Goal: Feedback & Contribution: Contribute content

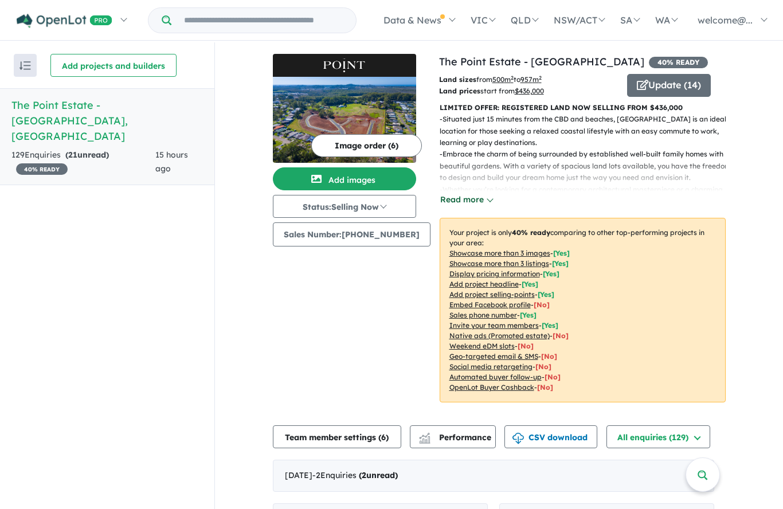
click at [474, 205] on button "Read more" at bounding box center [467, 199] width 54 height 13
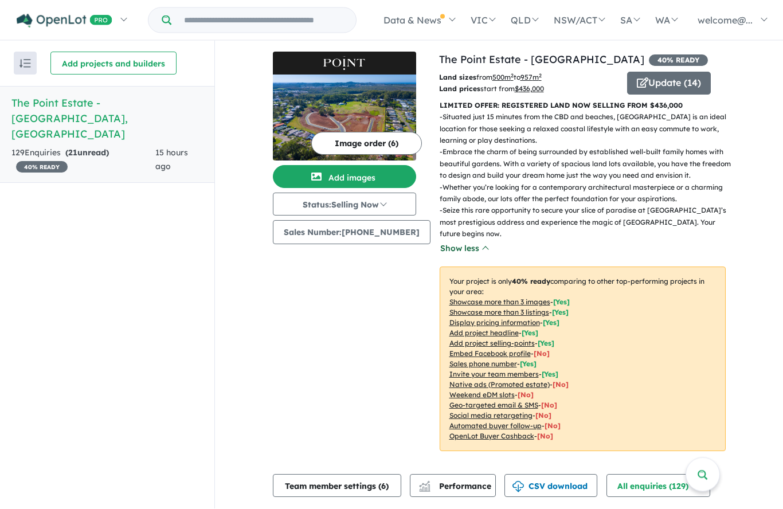
scroll to position [50, 0]
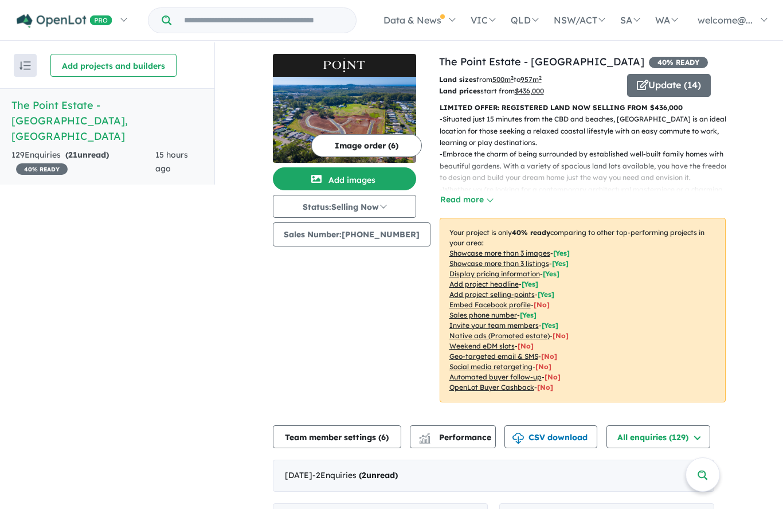
scroll to position [50, 0]
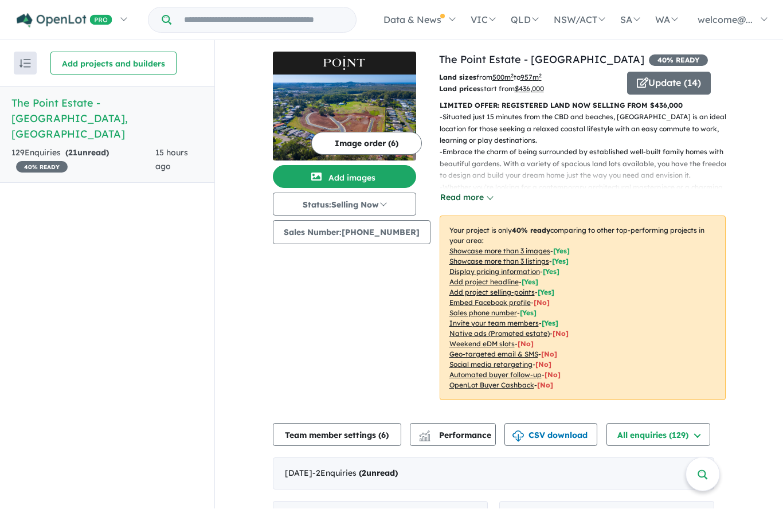
click at [479, 192] on button "Read more" at bounding box center [467, 198] width 54 height 13
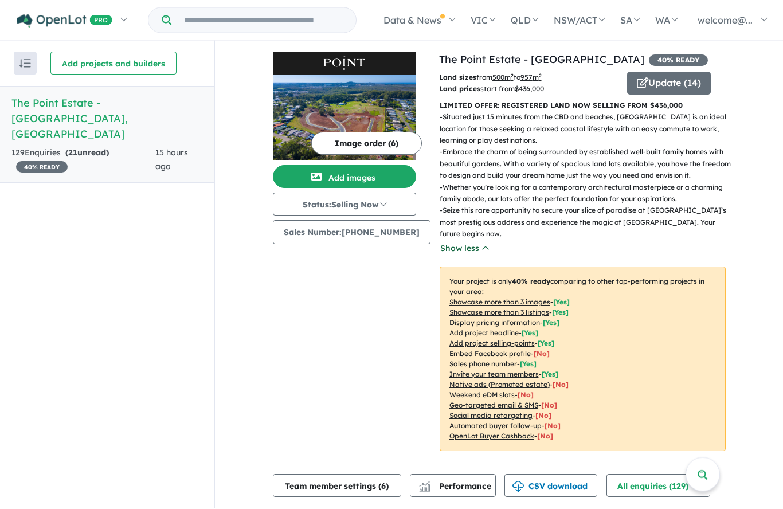
scroll to position [0, 0]
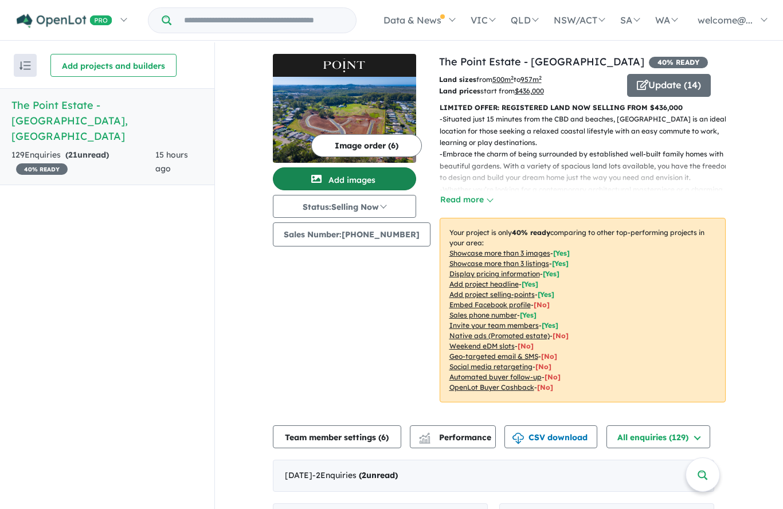
click at [377, 179] on button "Add images" at bounding box center [344, 178] width 143 height 23
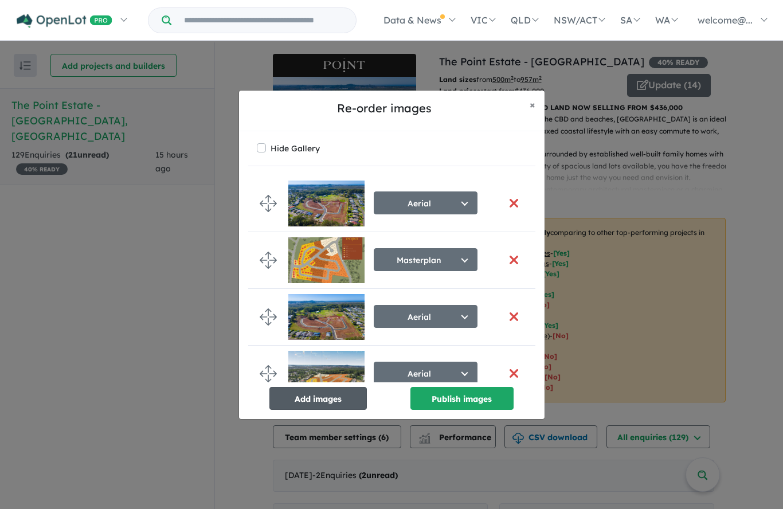
click at [338, 410] on button "Add images" at bounding box center [317, 398] width 97 height 23
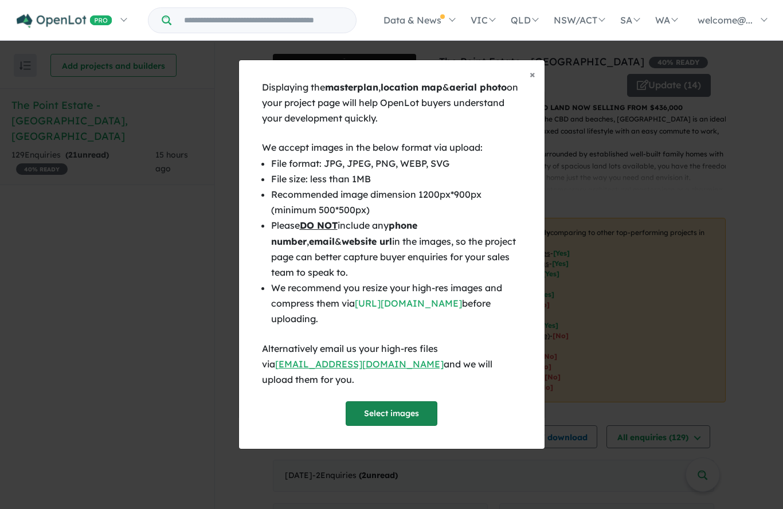
click at [395, 426] on button "Select images" at bounding box center [392, 413] width 92 height 25
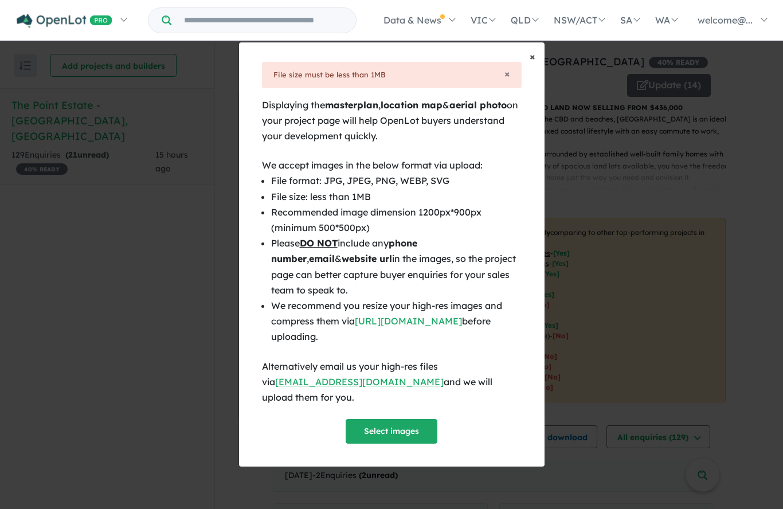
click at [530, 63] on span "×" at bounding box center [533, 56] width 6 height 13
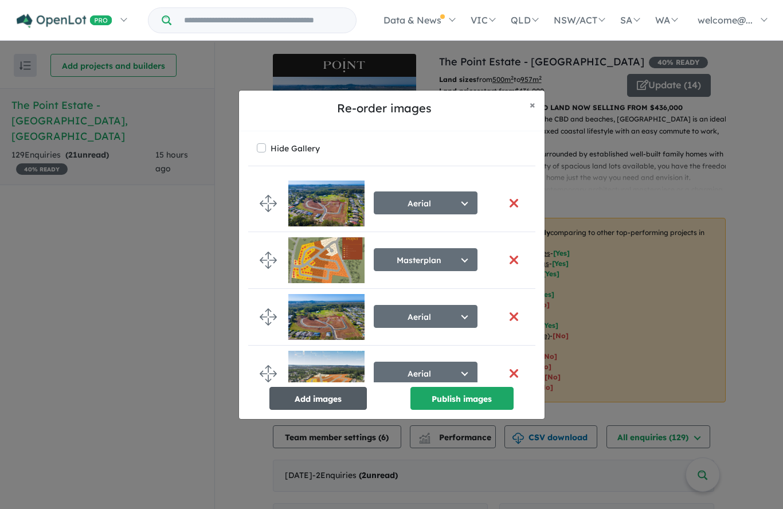
click at [343, 410] on button "Add images" at bounding box center [317, 398] width 97 height 23
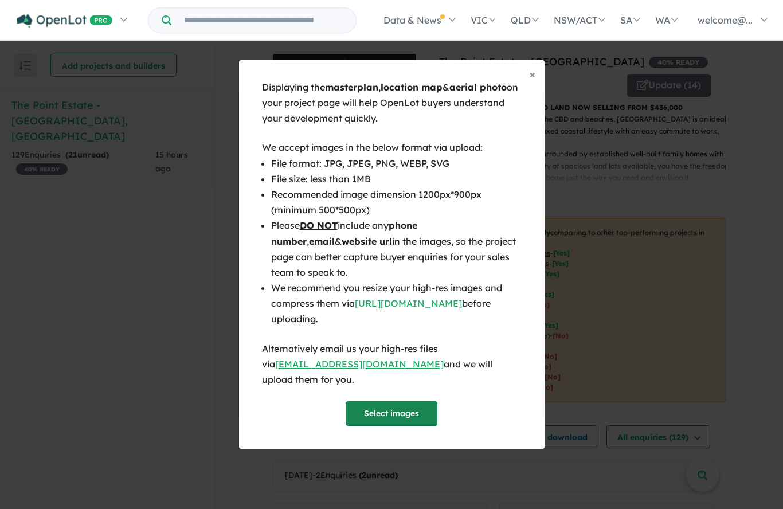
click at [400, 426] on button "Select images" at bounding box center [392, 413] width 92 height 25
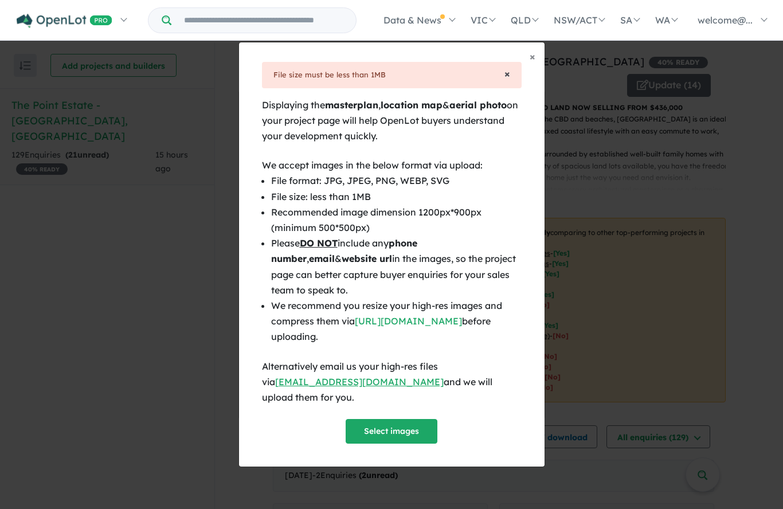
click at [509, 80] on span "×" at bounding box center [508, 73] width 6 height 13
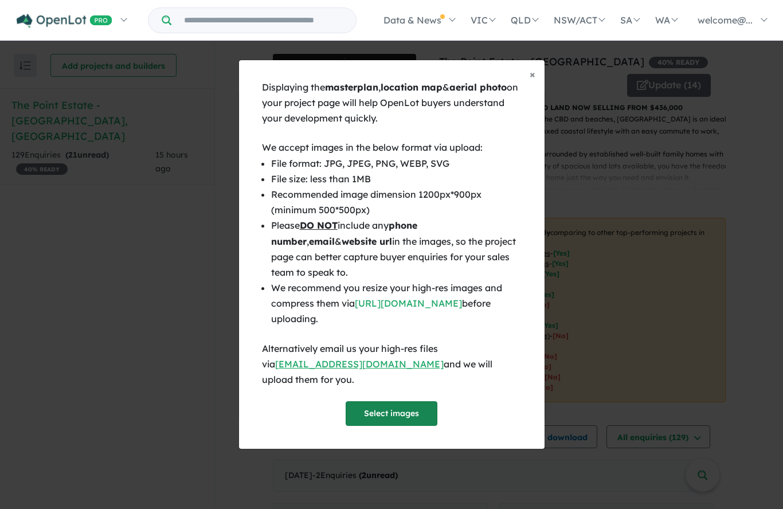
click at [390, 421] on button "Select images" at bounding box center [392, 413] width 92 height 25
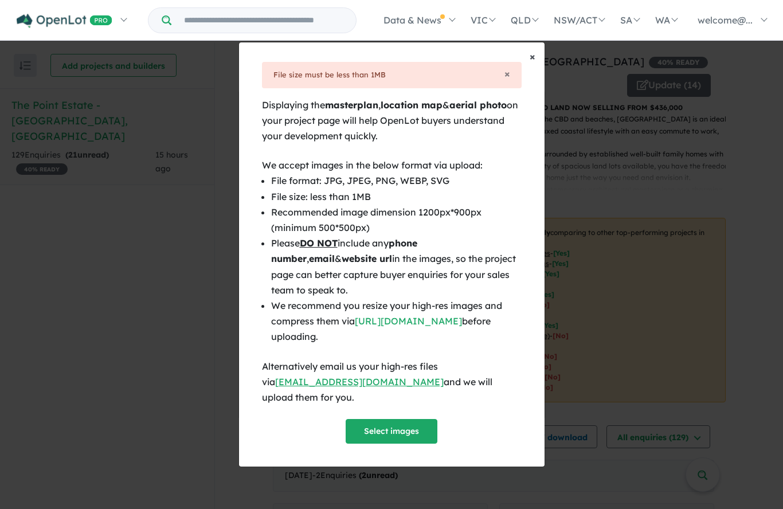
click at [541, 71] on button "× Close" at bounding box center [533, 56] width 24 height 29
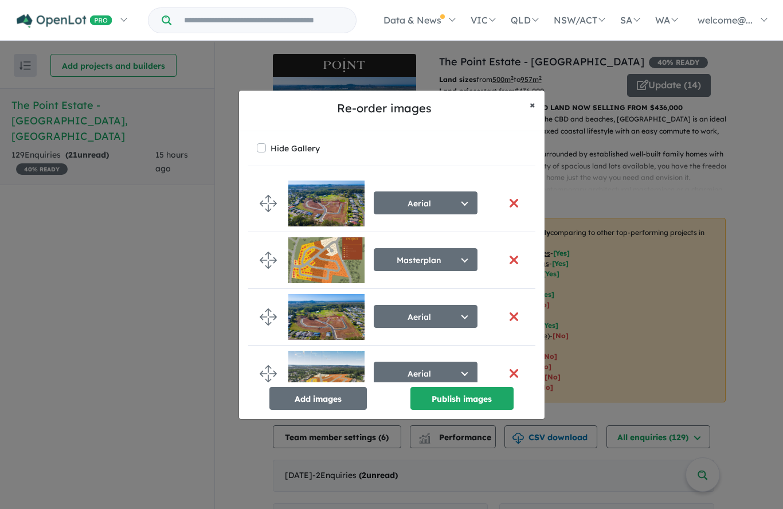
click at [530, 111] on span "×" at bounding box center [533, 104] width 6 height 13
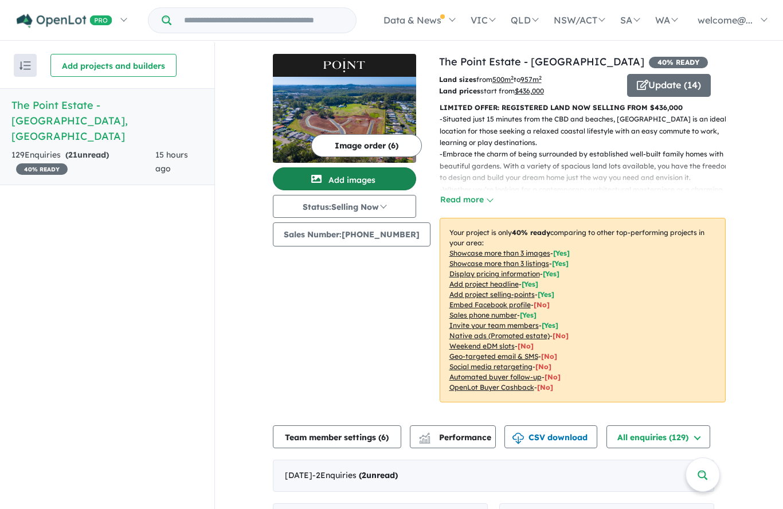
click at [376, 181] on button "Add images" at bounding box center [344, 178] width 143 height 23
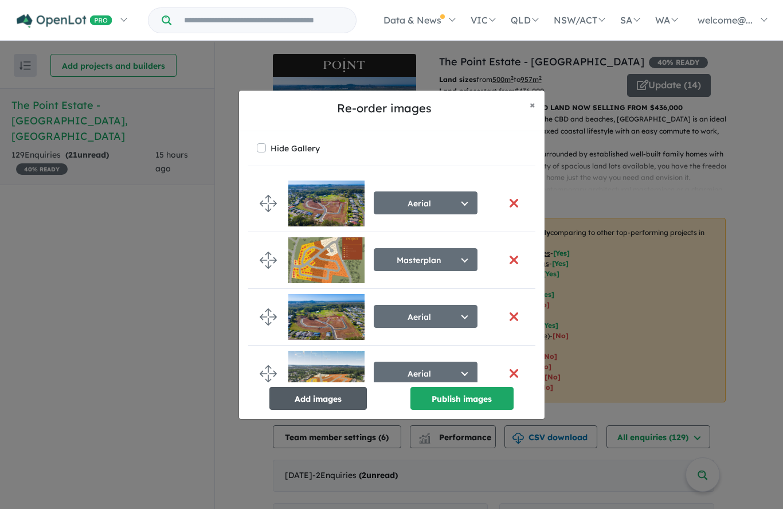
click at [334, 410] on button "Add images" at bounding box center [317, 398] width 97 height 23
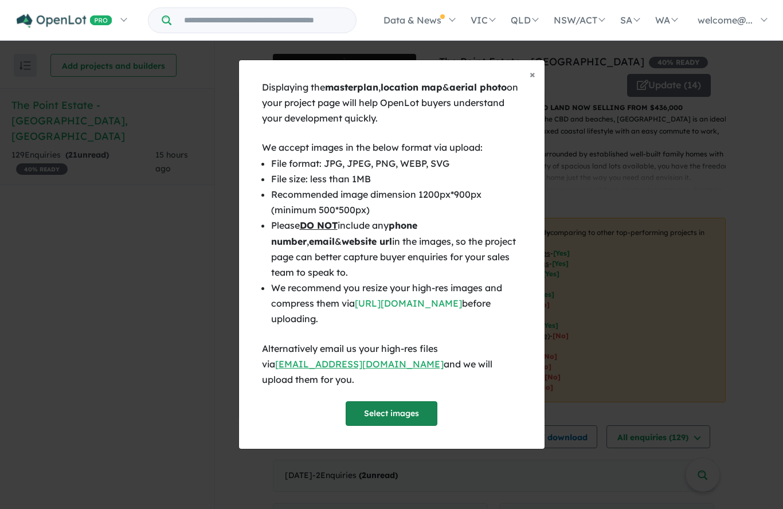
click at [417, 426] on button "Select images" at bounding box center [392, 413] width 92 height 25
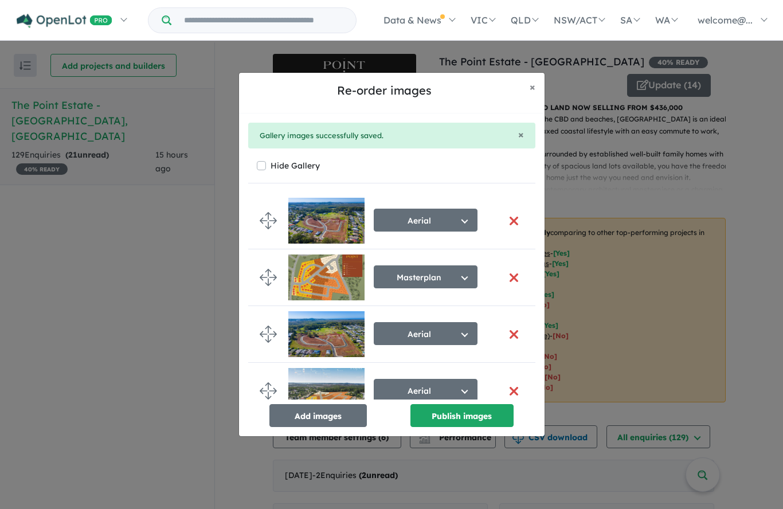
click at [514, 290] on button "button" at bounding box center [514, 277] width 24 height 25
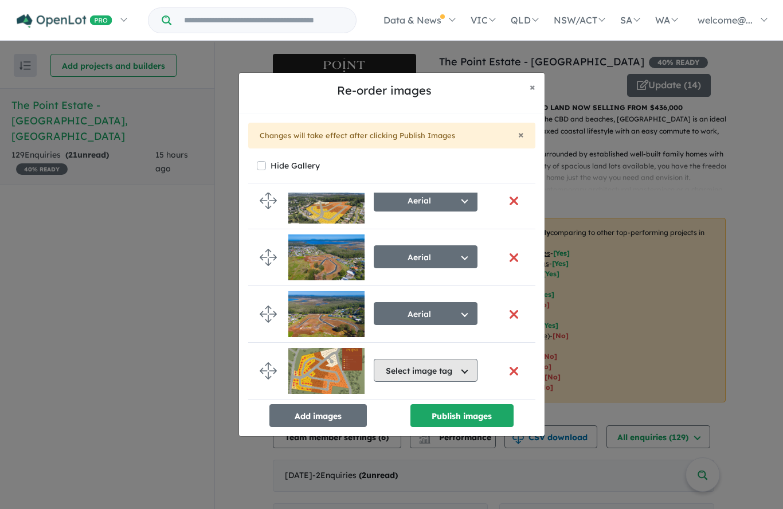
scroll to position [134, 0]
click at [462, 382] on button "Select image tag" at bounding box center [426, 370] width 104 height 23
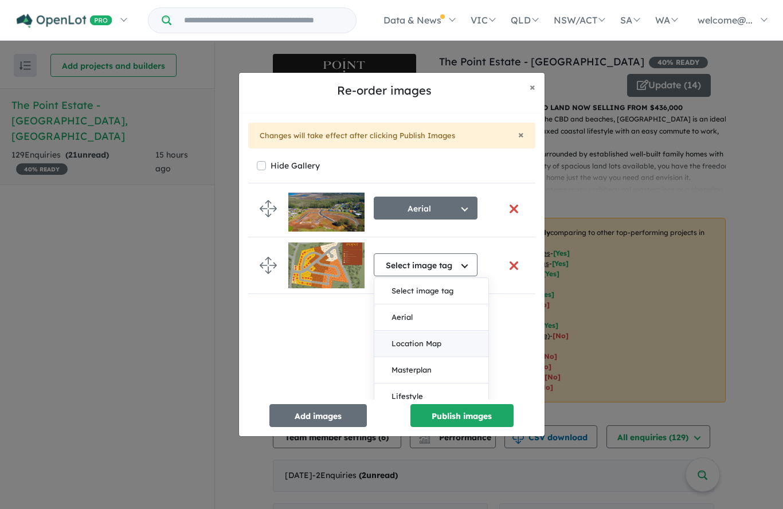
scroll to position [271, 0]
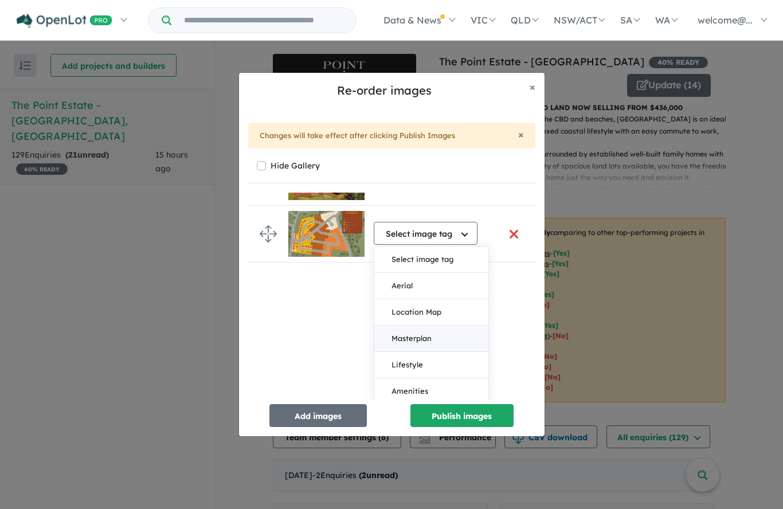
click at [446, 352] on button "Masterplan" at bounding box center [431, 339] width 114 height 26
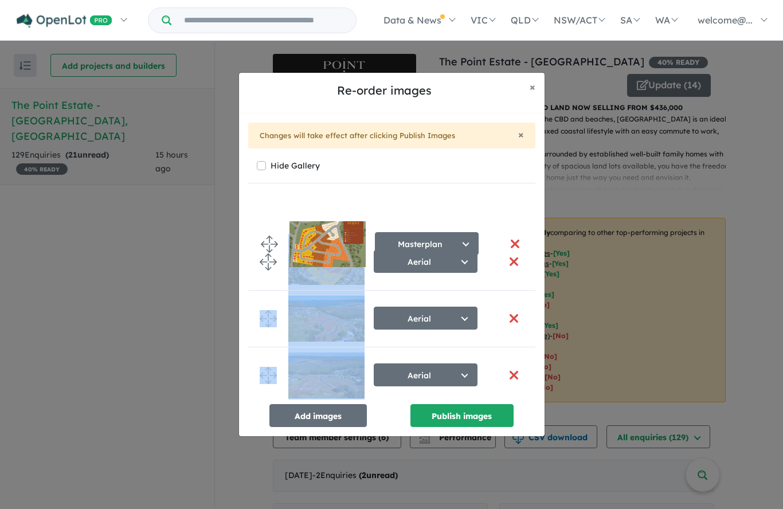
drag, startPoint x: 276, startPoint y: 397, endPoint x: 277, endPoint y: 244, distance: 152.5
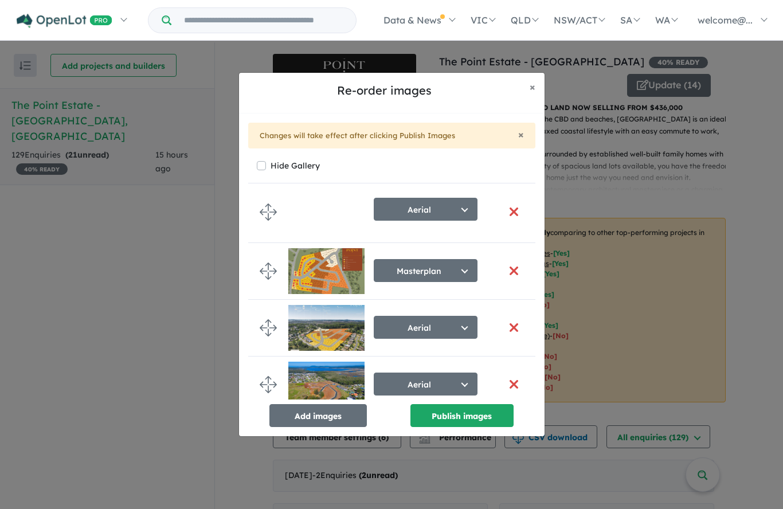
scroll to position [29, 0]
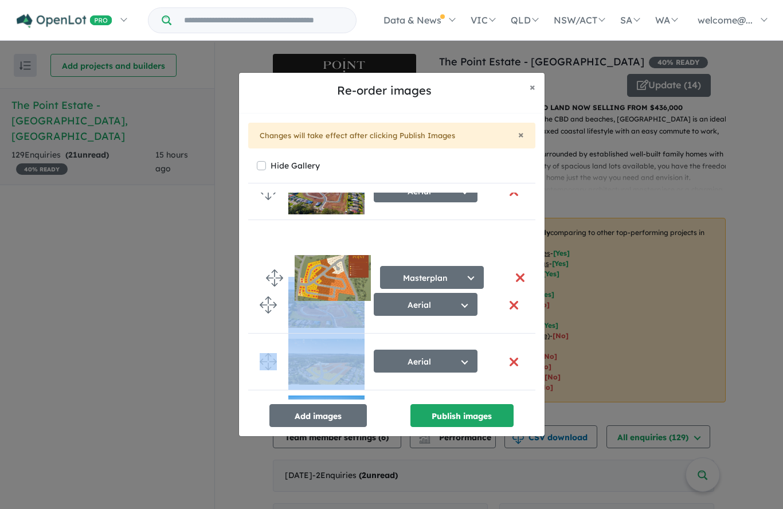
drag, startPoint x: 271, startPoint y: 333, endPoint x: 277, endPoint y: 260, distance: 73.0
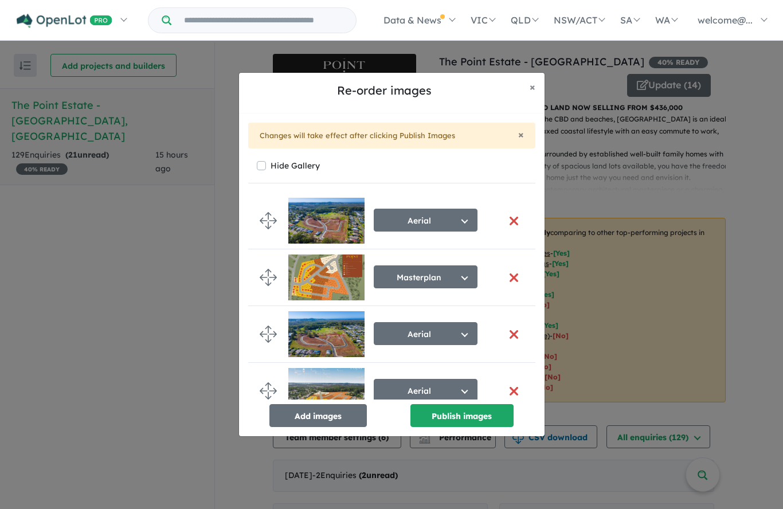
scroll to position [0, 0]
click at [425, 427] on button "Publish images" at bounding box center [462, 415] width 103 height 23
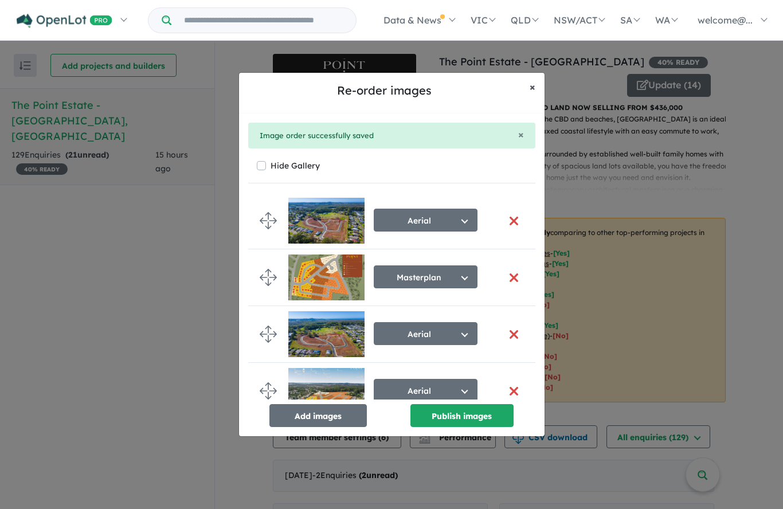
click at [529, 101] on button "× Close" at bounding box center [533, 87] width 24 height 29
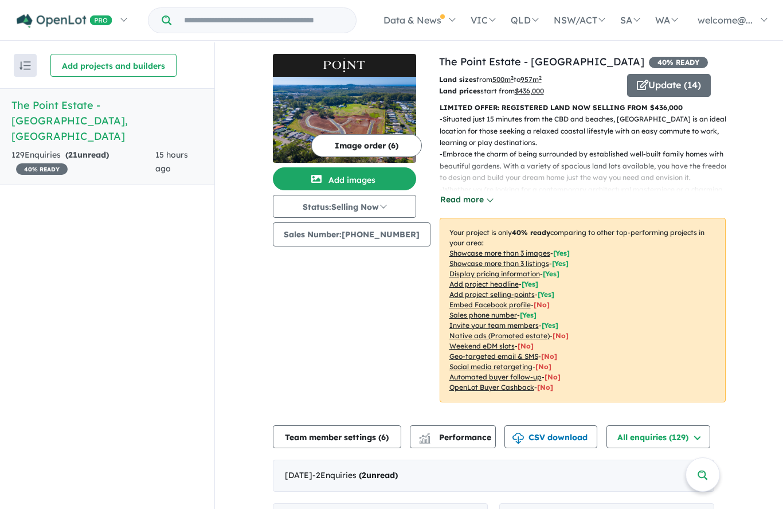
click at [476, 199] on button "Read more" at bounding box center [467, 199] width 54 height 13
